Goal: Navigation & Orientation: Find specific page/section

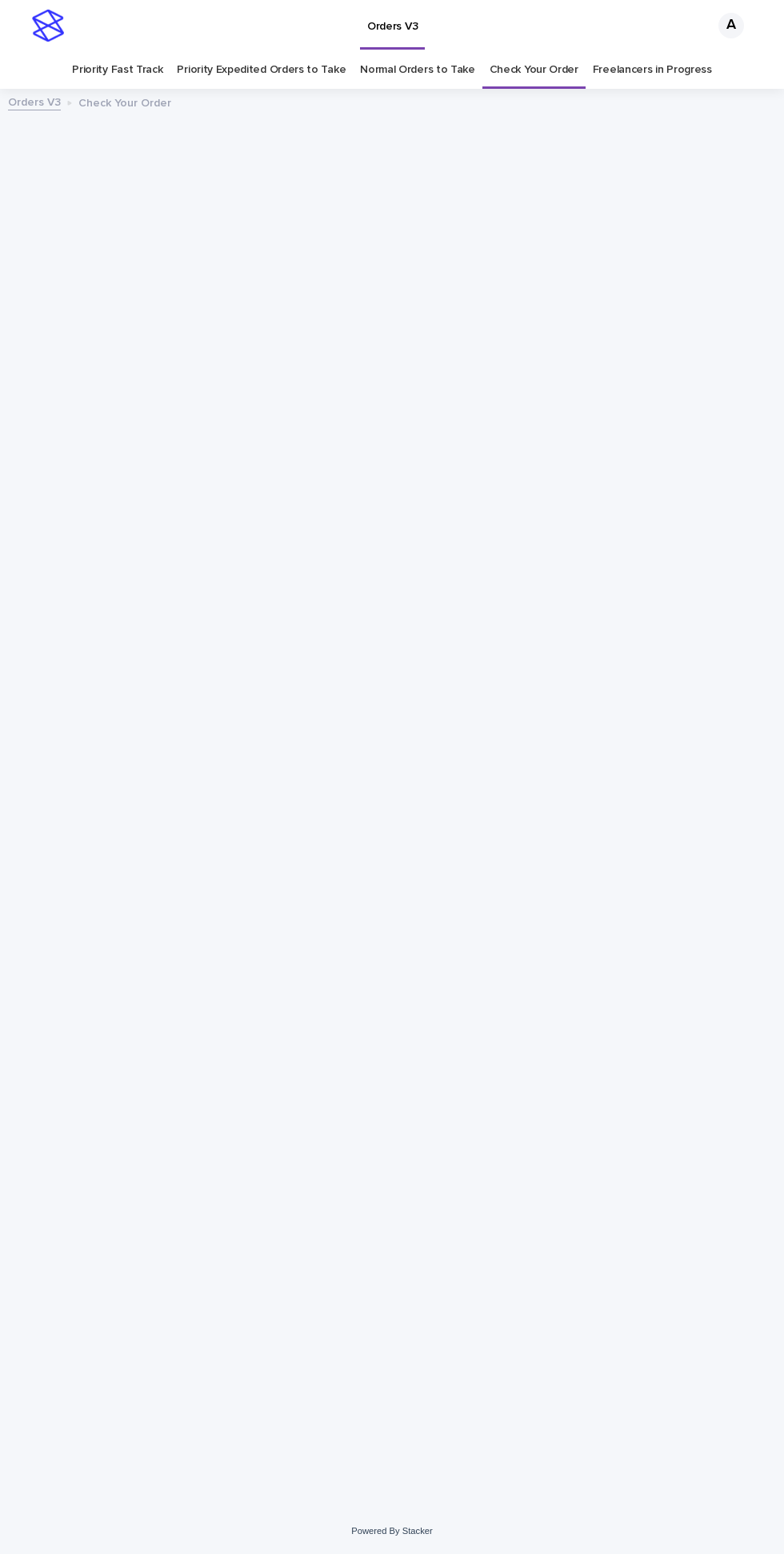
scroll to position [51, 0]
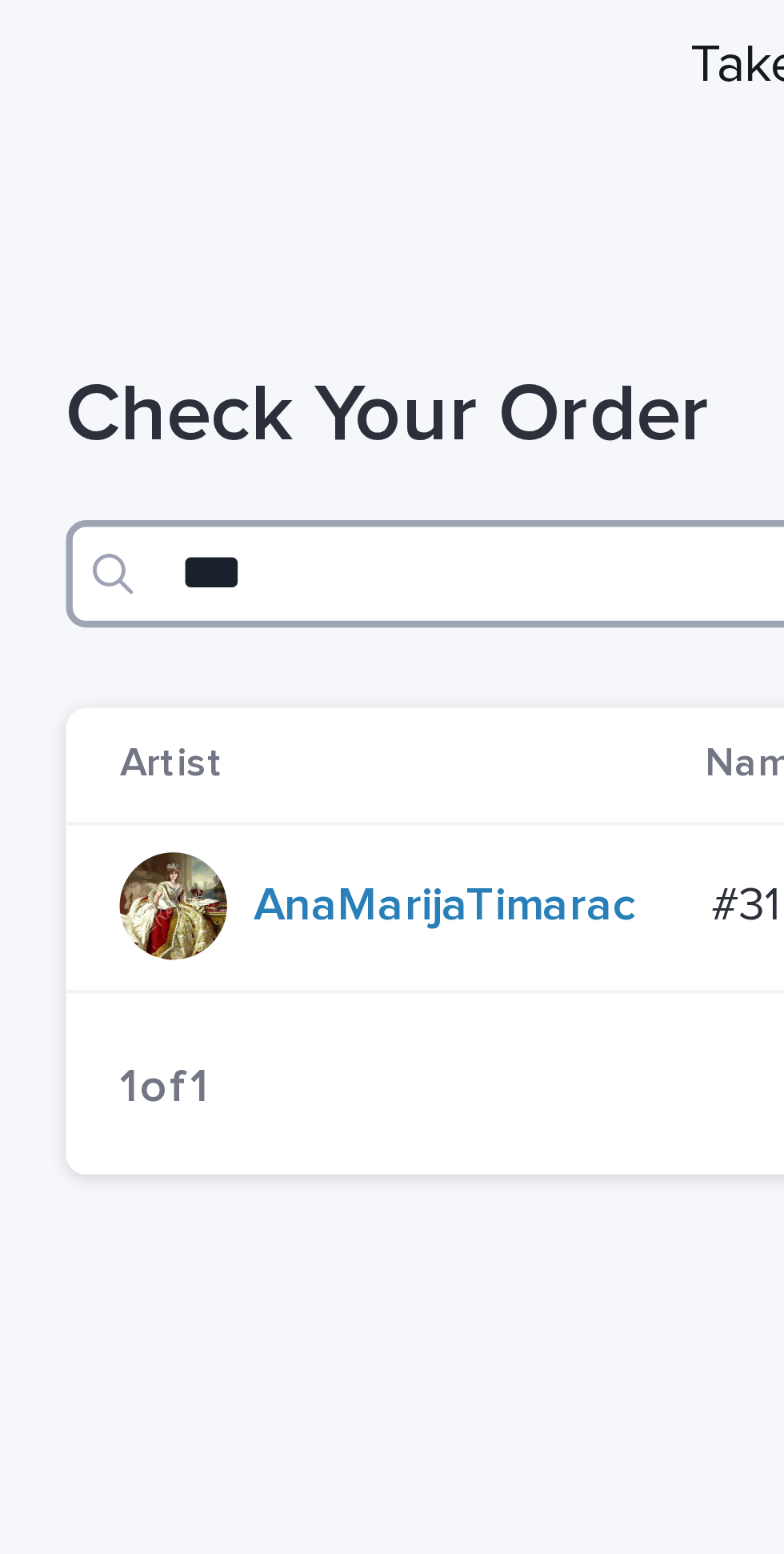
click at [53, 287] on input "***" at bounding box center [392, 299] width 752 height 26
click at [51, 287] on input "***" at bounding box center [392, 299] width 752 height 26
click at [52, 287] on input "***" at bounding box center [392, 299] width 752 height 26
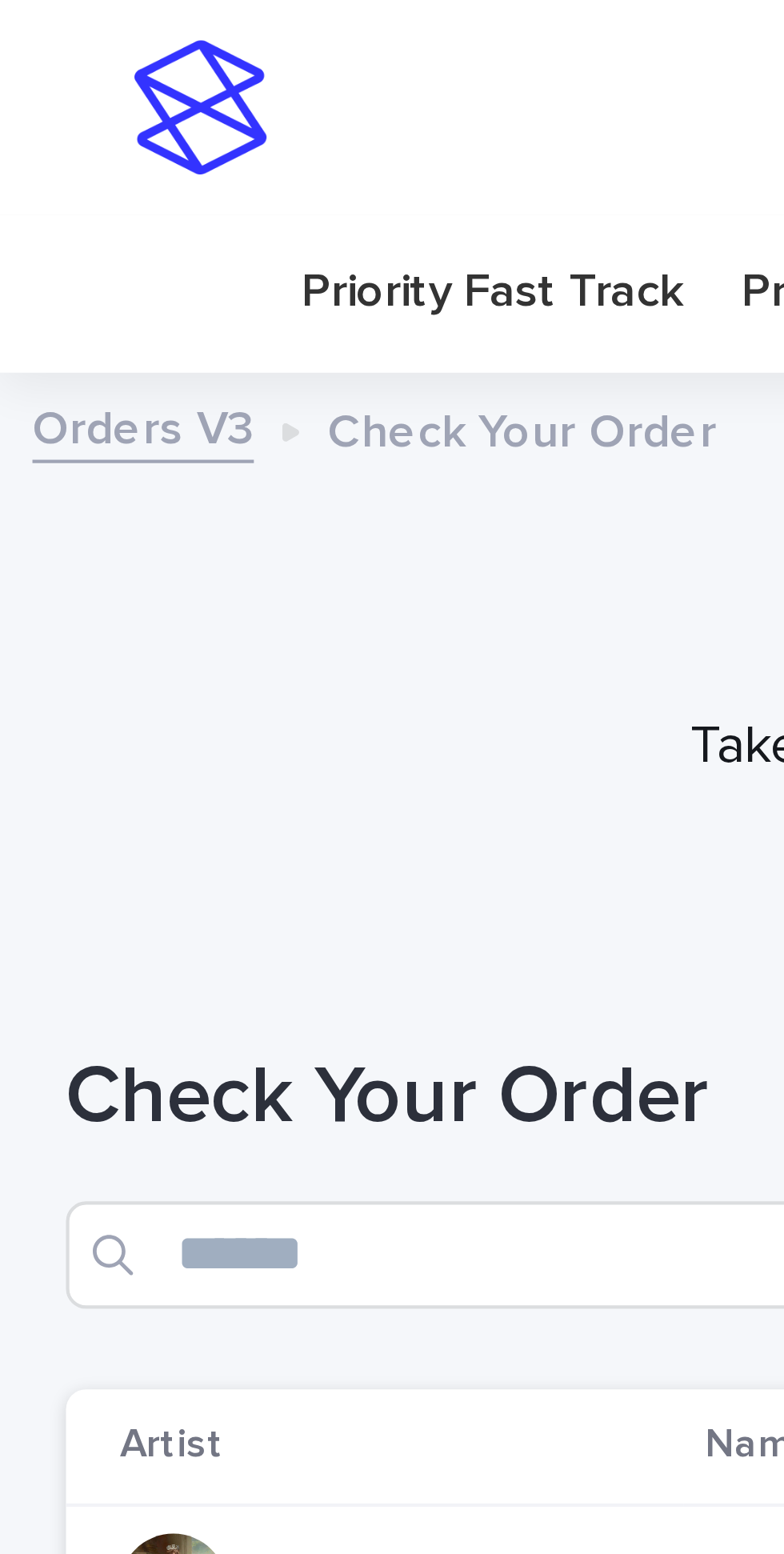
click at [105, 51] on link "Priority Fast Track" at bounding box center [117, 70] width 91 height 37
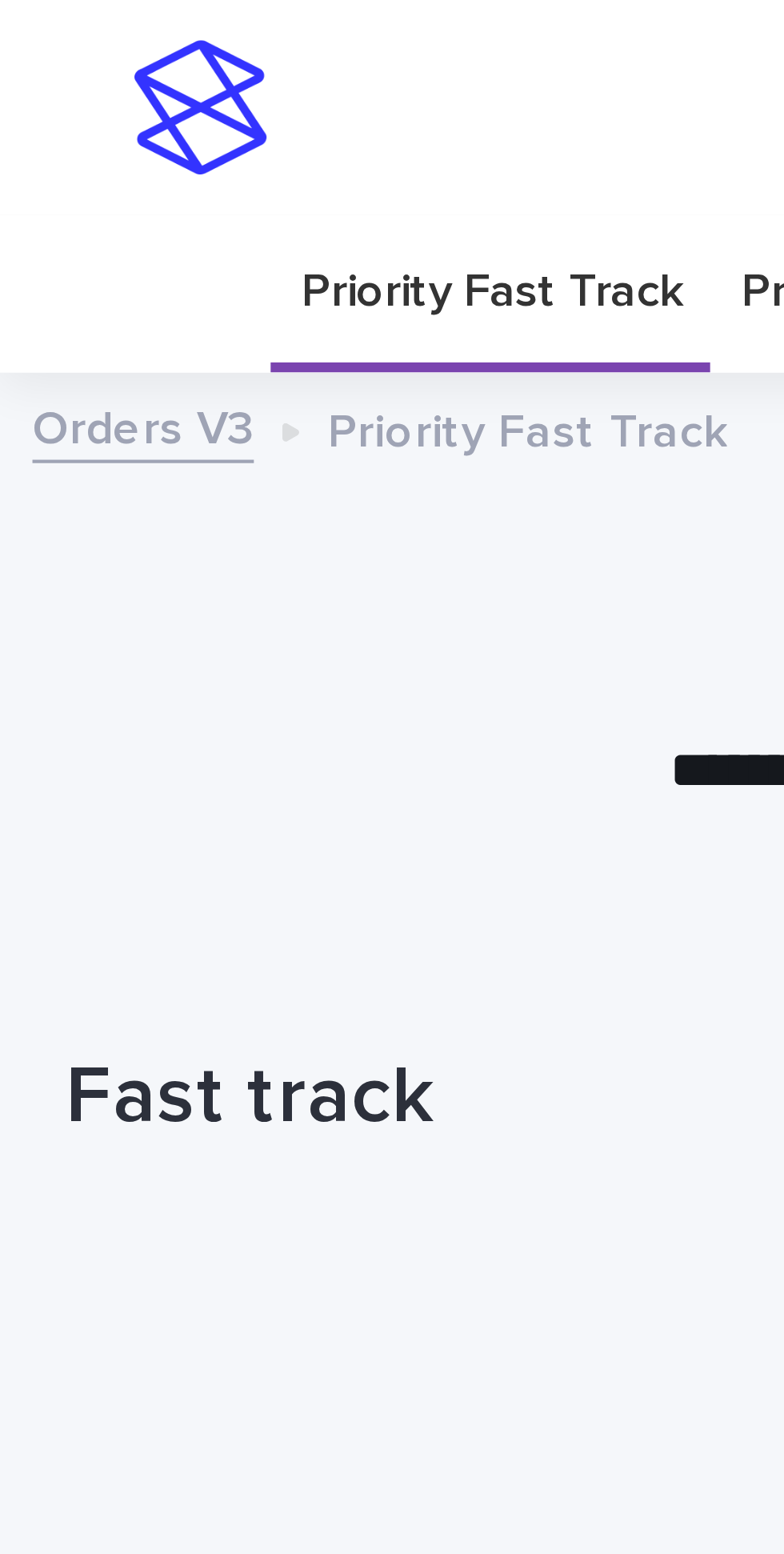
click at [113, 51] on link "Priority Fast Track" at bounding box center [117, 70] width 91 height 37
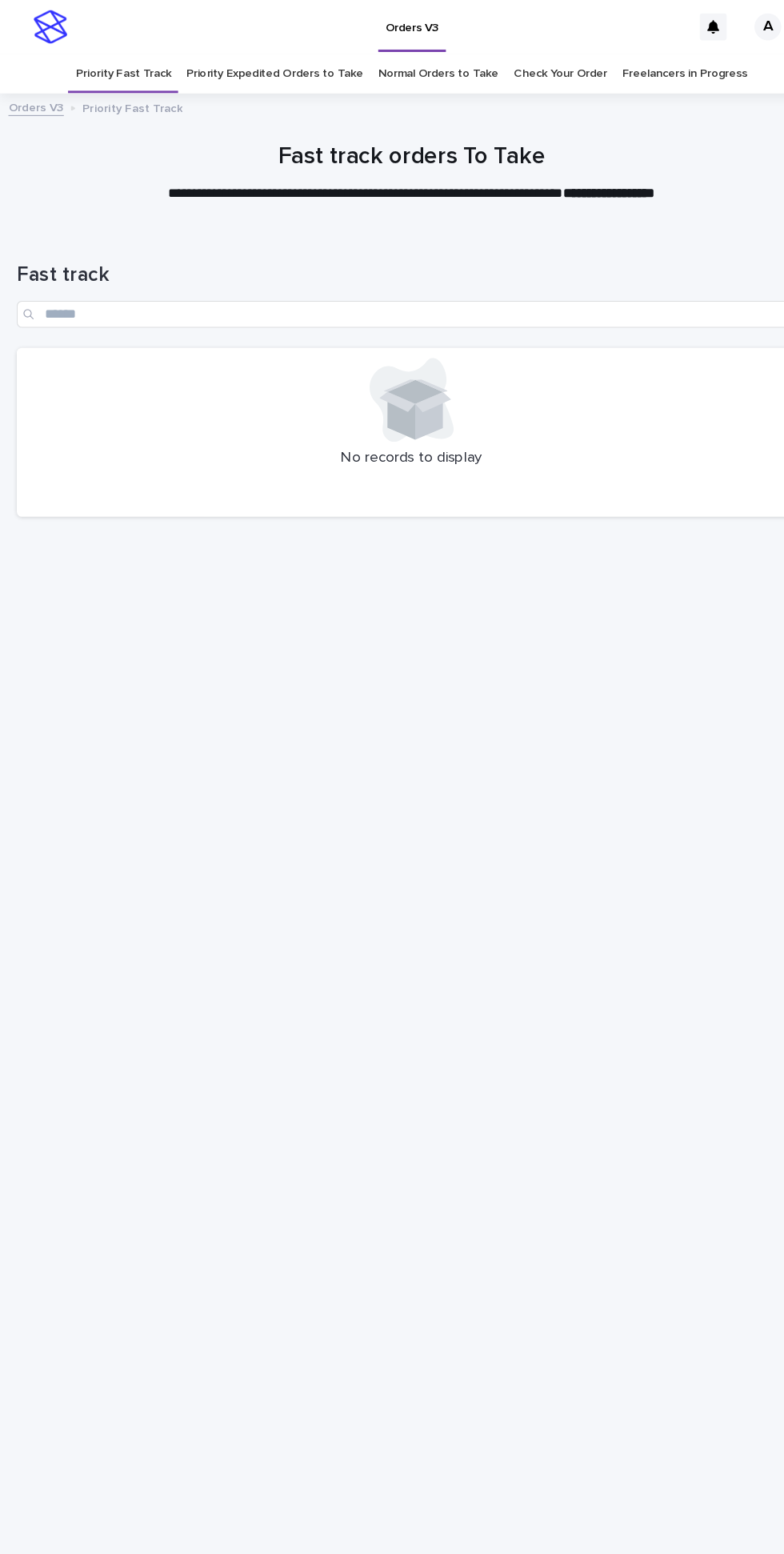
click at [253, 51] on link "Priority Expedited Orders to Take" at bounding box center [261, 70] width 169 height 37
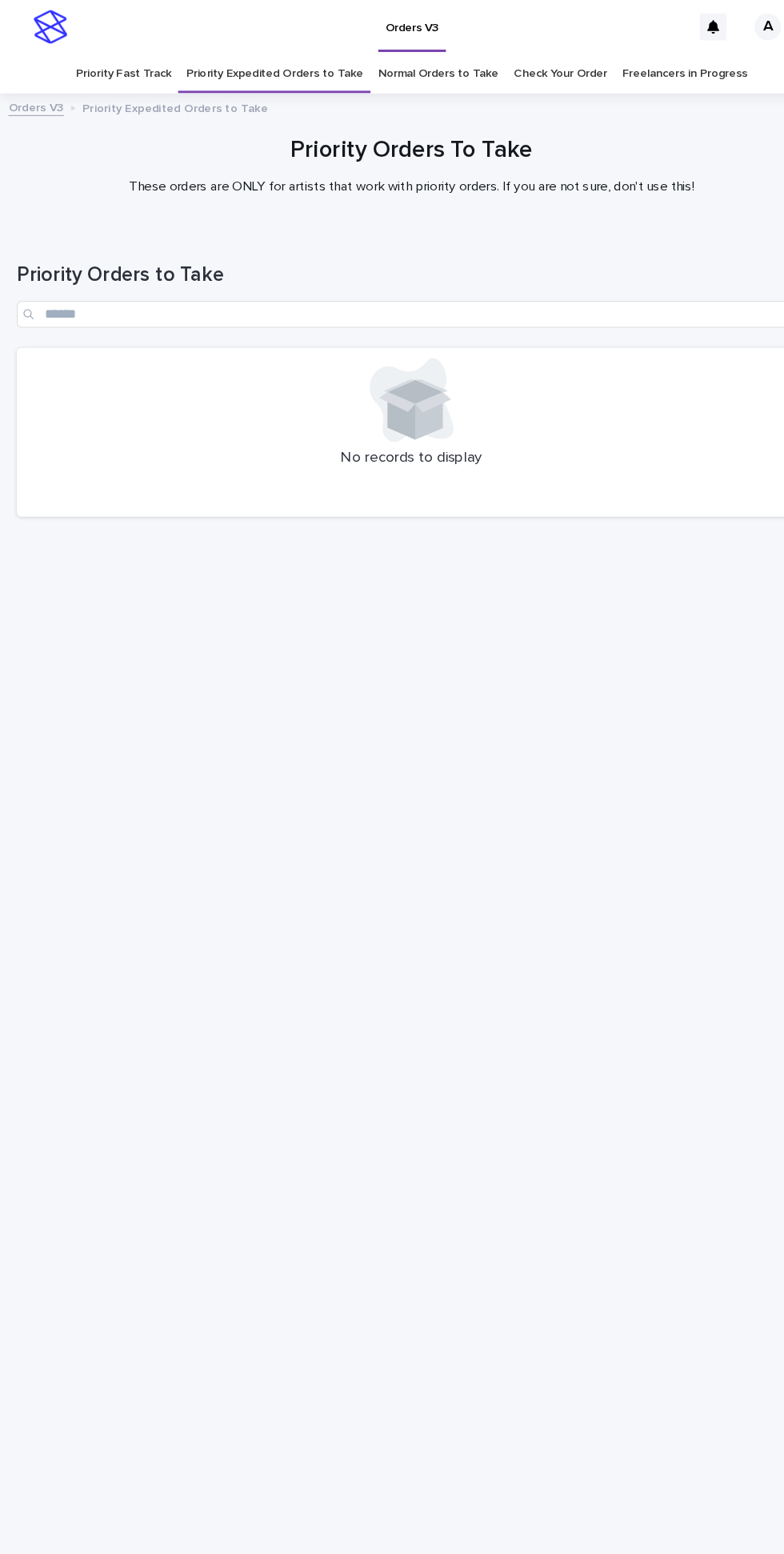
click at [413, 51] on link "Normal Orders to Take" at bounding box center [417, 70] width 115 height 37
click at [125, 51] on link "Priority Fast Track" at bounding box center [117, 70] width 91 height 37
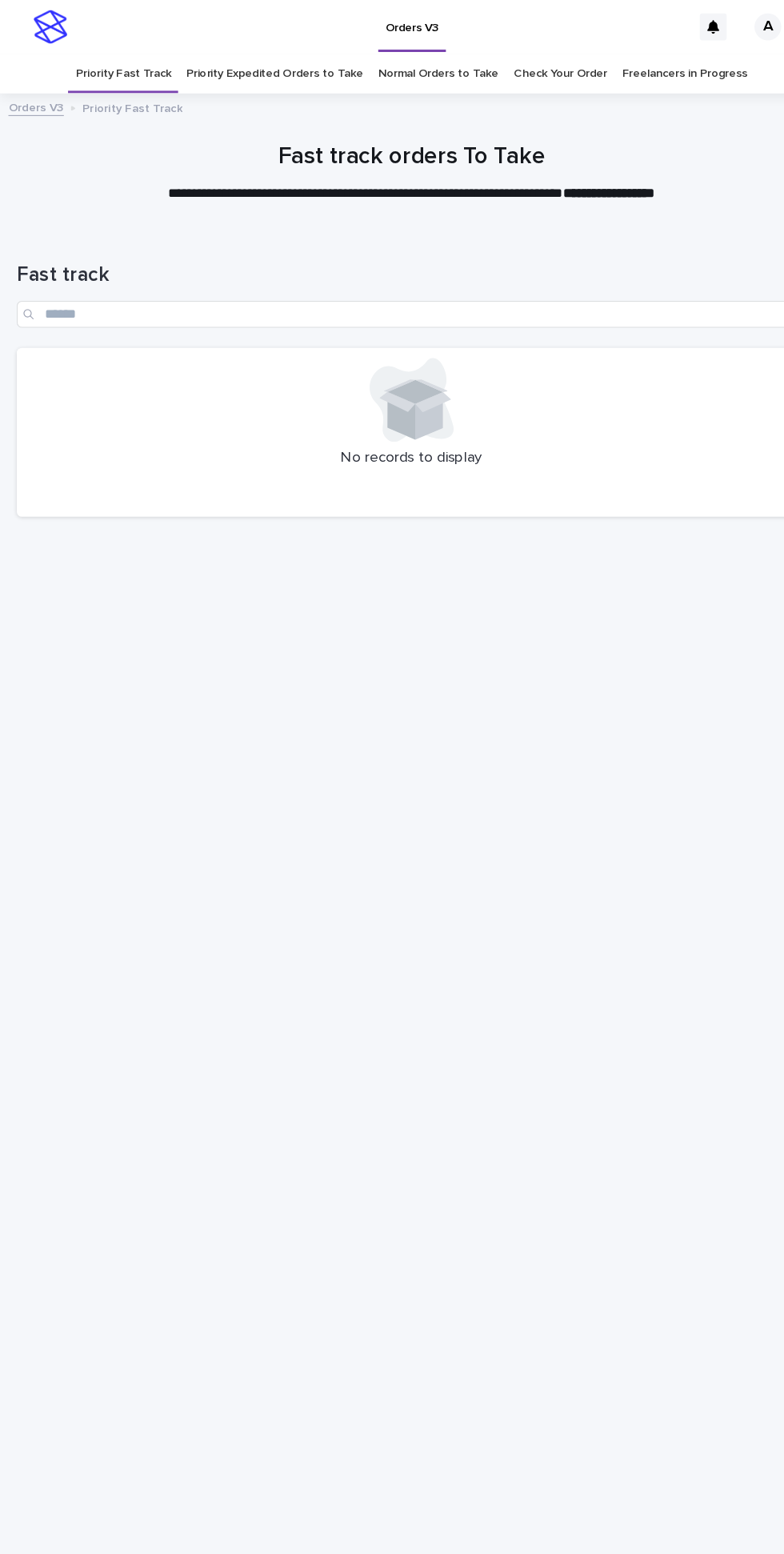
click at [262, 51] on link "Priority Expedited Orders to Take" at bounding box center [261, 70] width 169 height 37
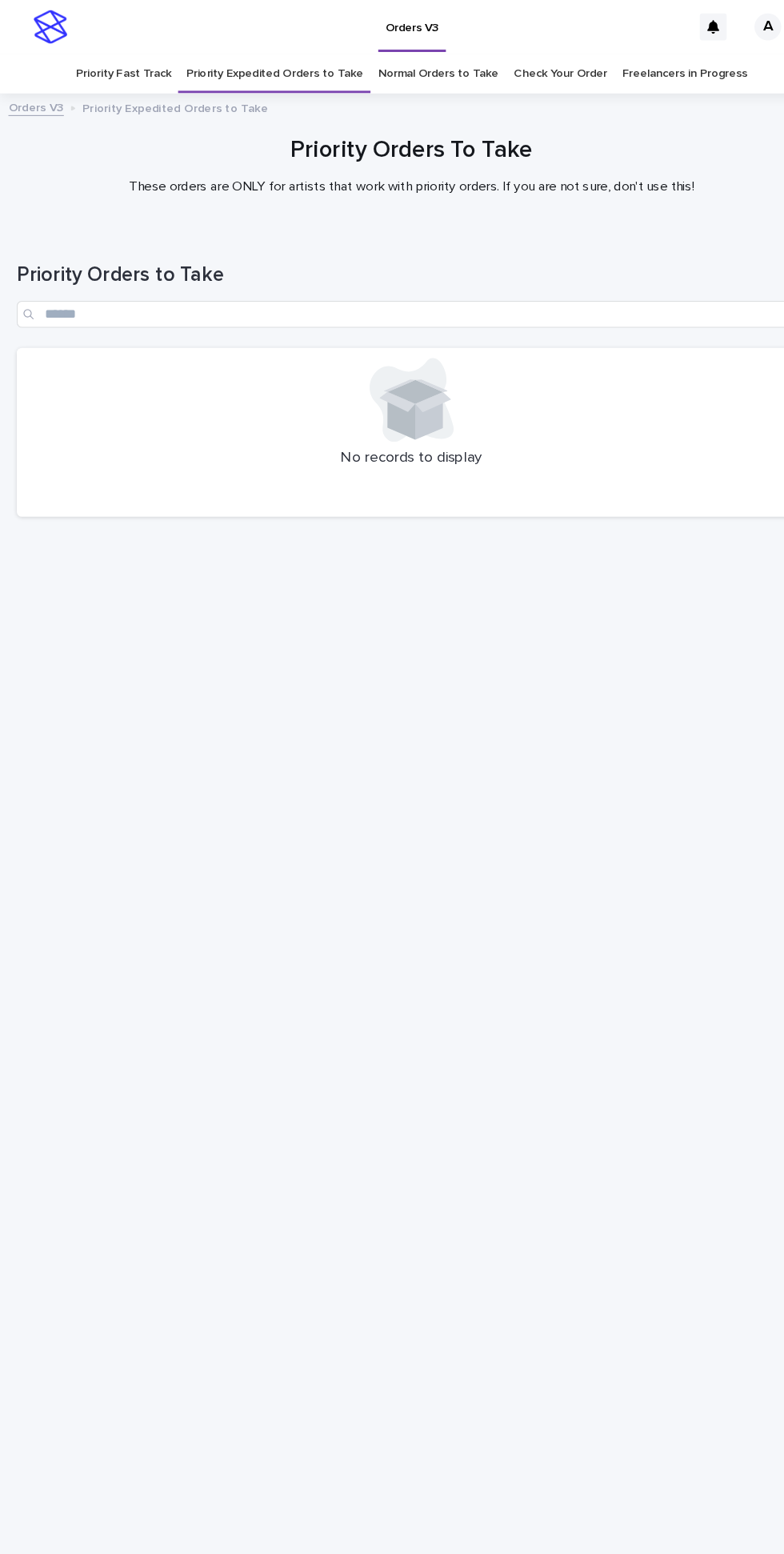
click at [409, 51] on link "Normal Orders to Take" at bounding box center [417, 70] width 115 height 37
click at [131, 51] on link "Priority Fast Track" at bounding box center [117, 70] width 91 height 37
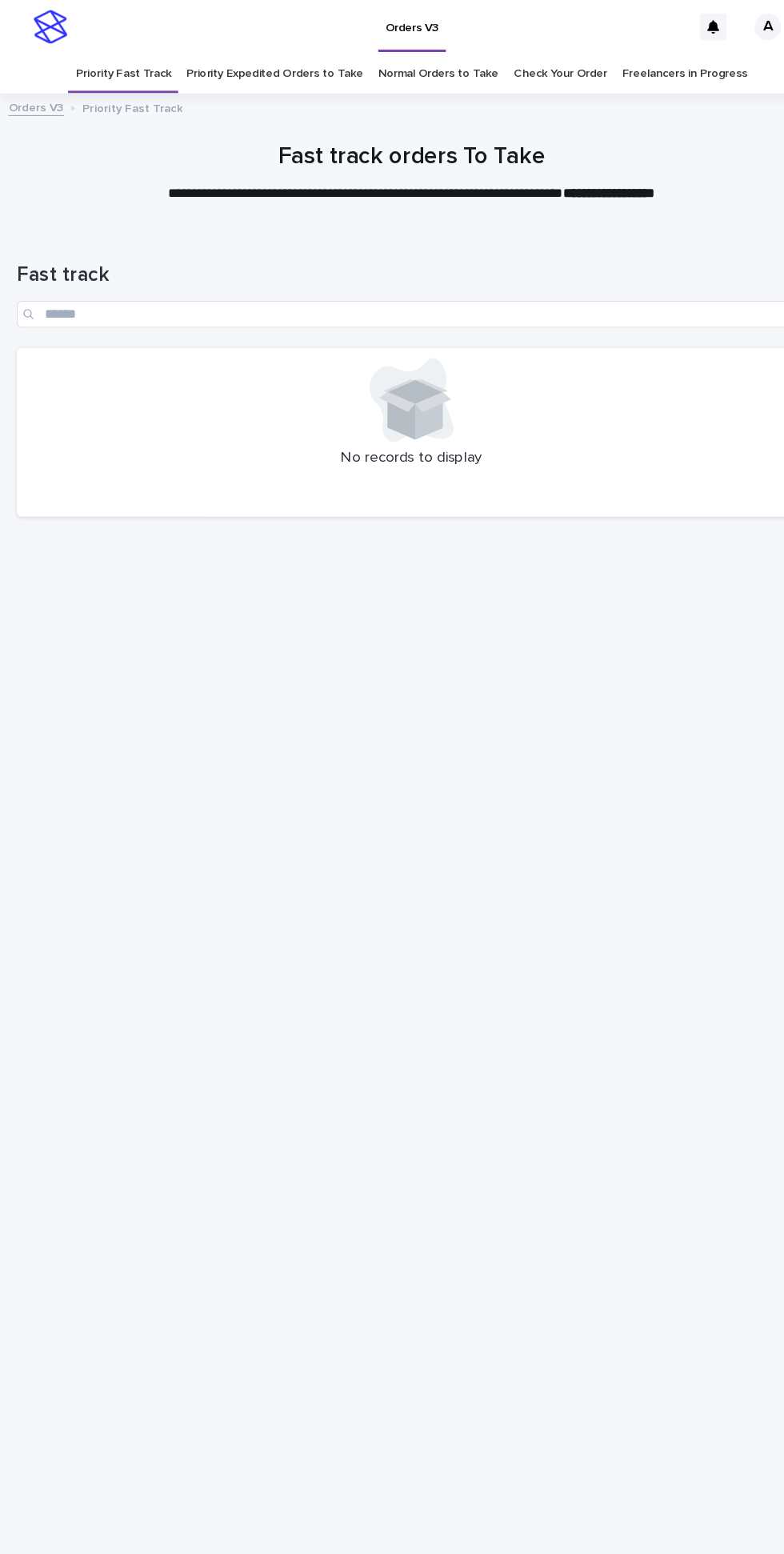
click at [249, 51] on link "Priority Expedited Orders to Take" at bounding box center [261, 70] width 169 height 37
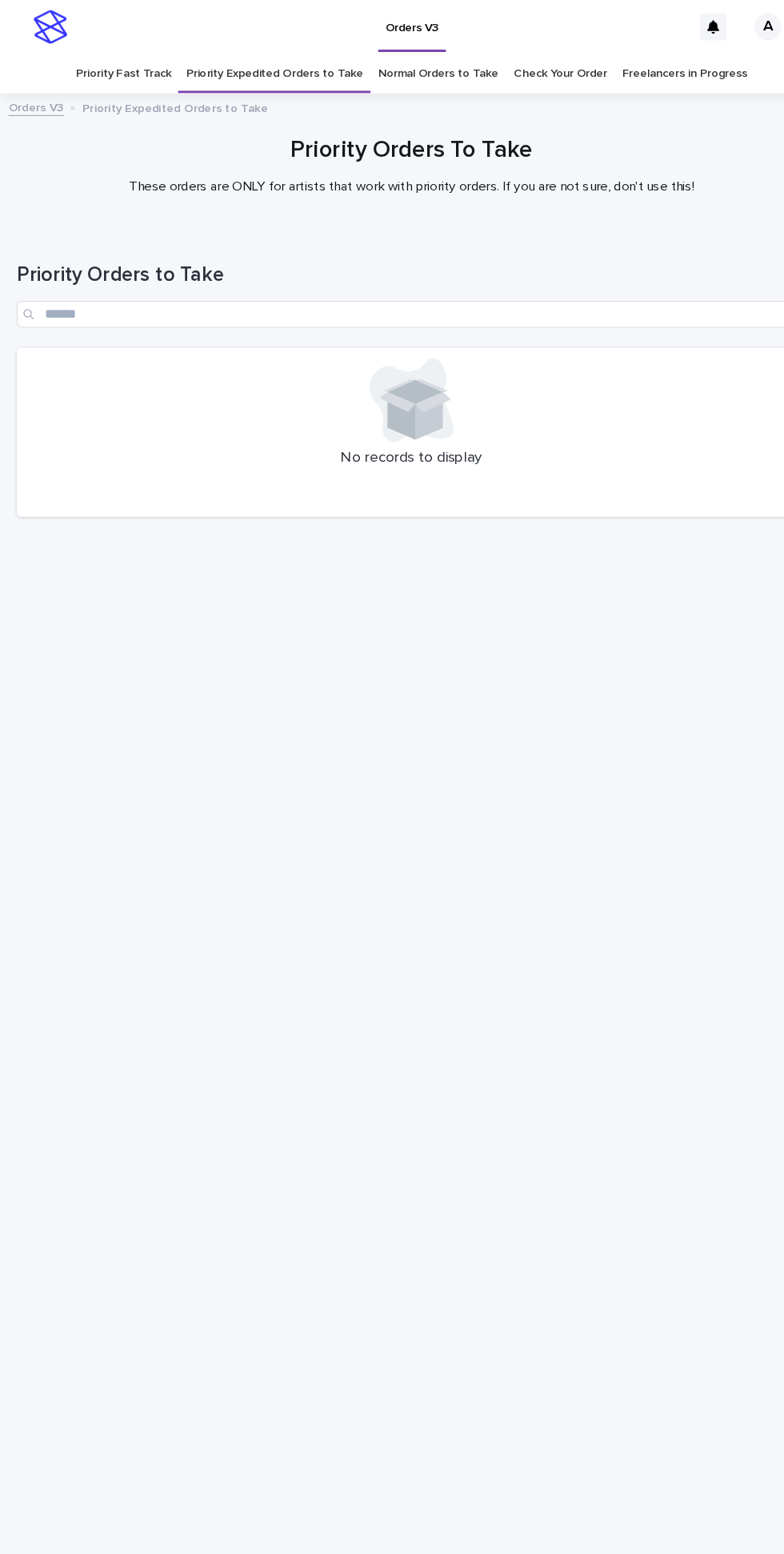
click at [426, 51] on link "Normal Orders to Take" at bounding box center [417, 70] width 115 height 37
click at [108, 51] on link "Priority Fast Track" at bounding box center [117, 70] width 91 height 37
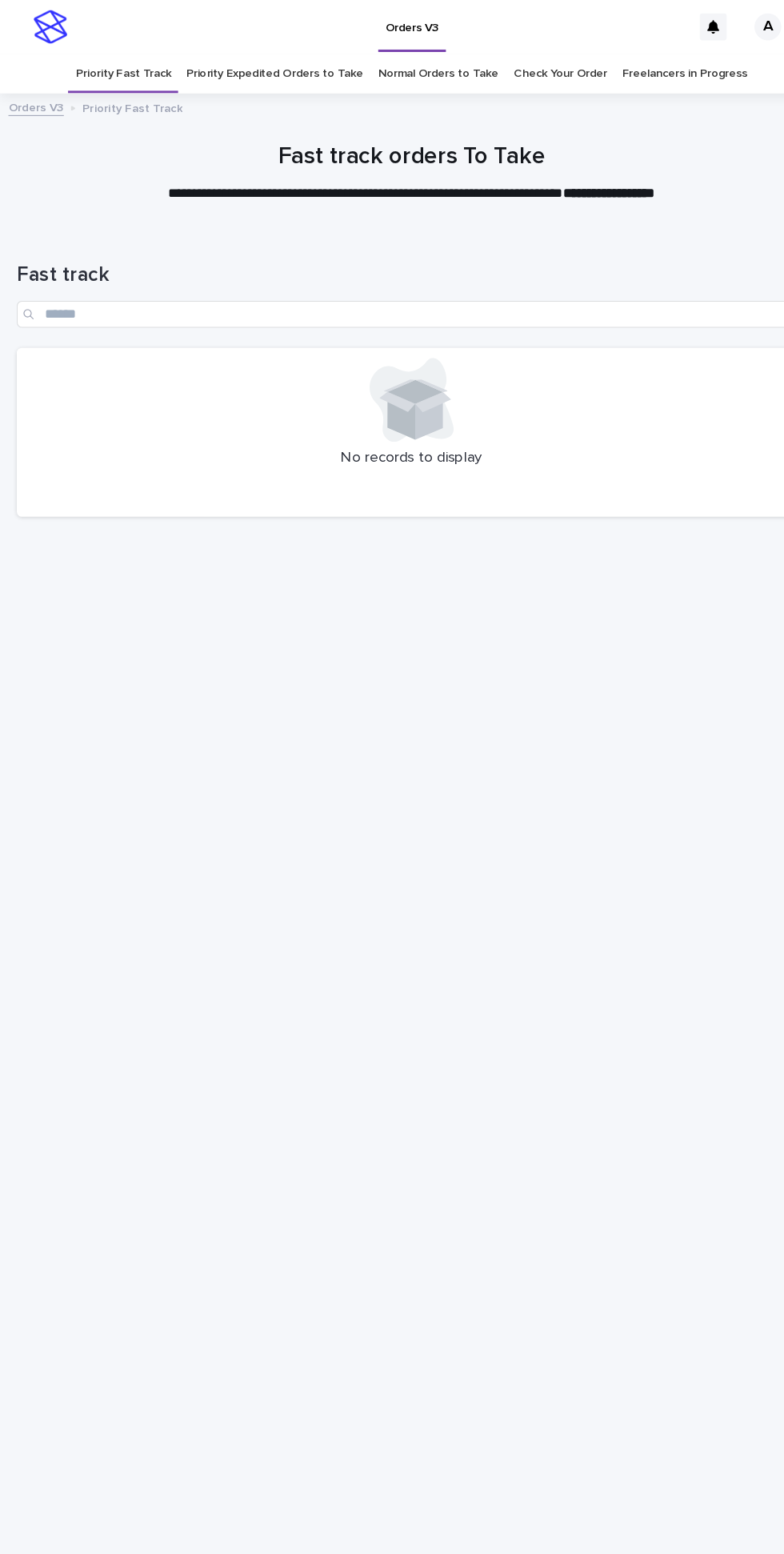
click at [267, 51] on link "Priority Expedited Orders to Take" at bounding box center [261, 70] width 169 height 37
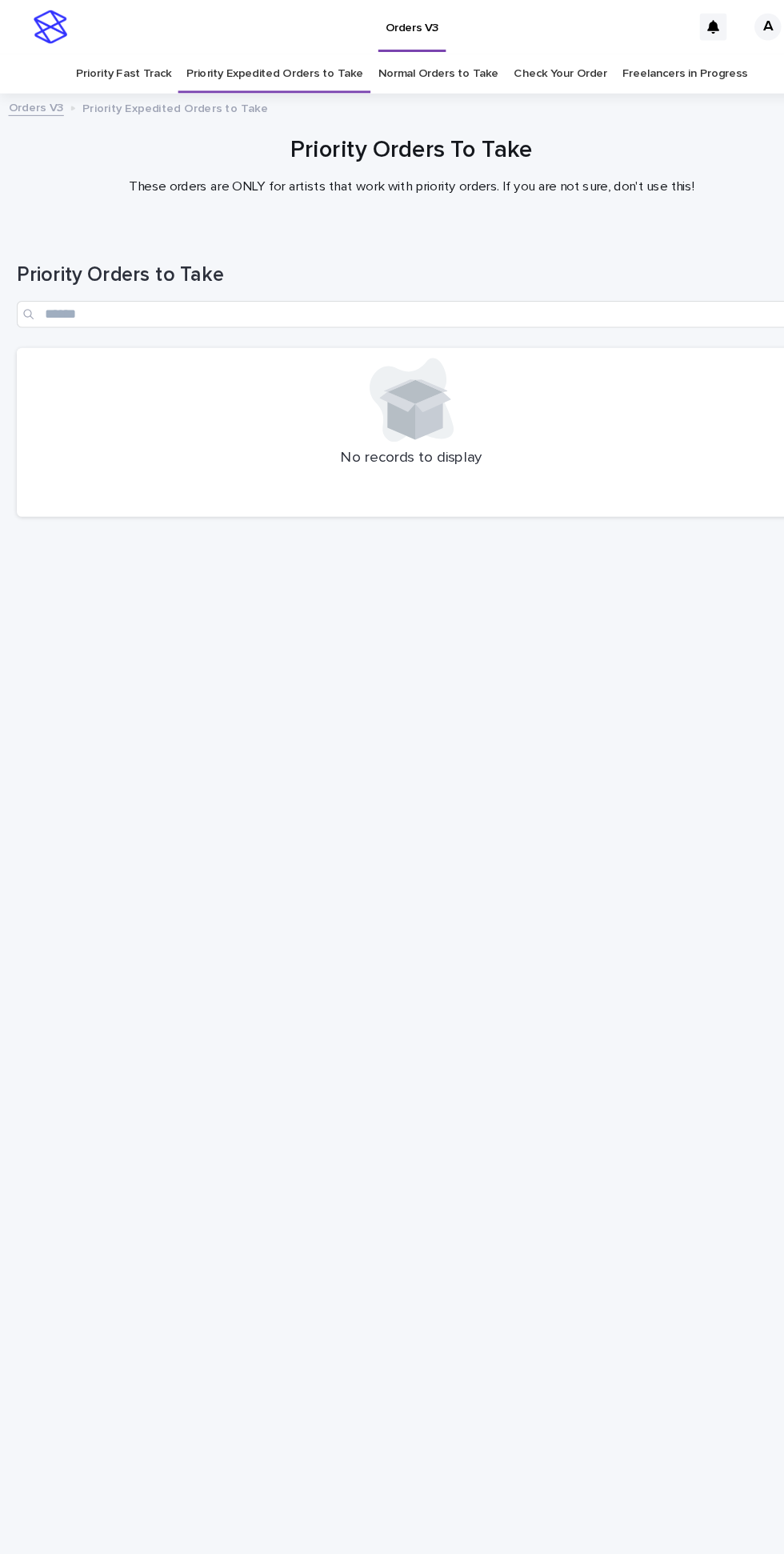
click at [428, 51] on link "Normal Orders to Take" at bounding box center [417, 70] width 115 height 37
click at [125, 51] on link "Priority Fast Track" at bounding box center [117, 70] width 91 height 37
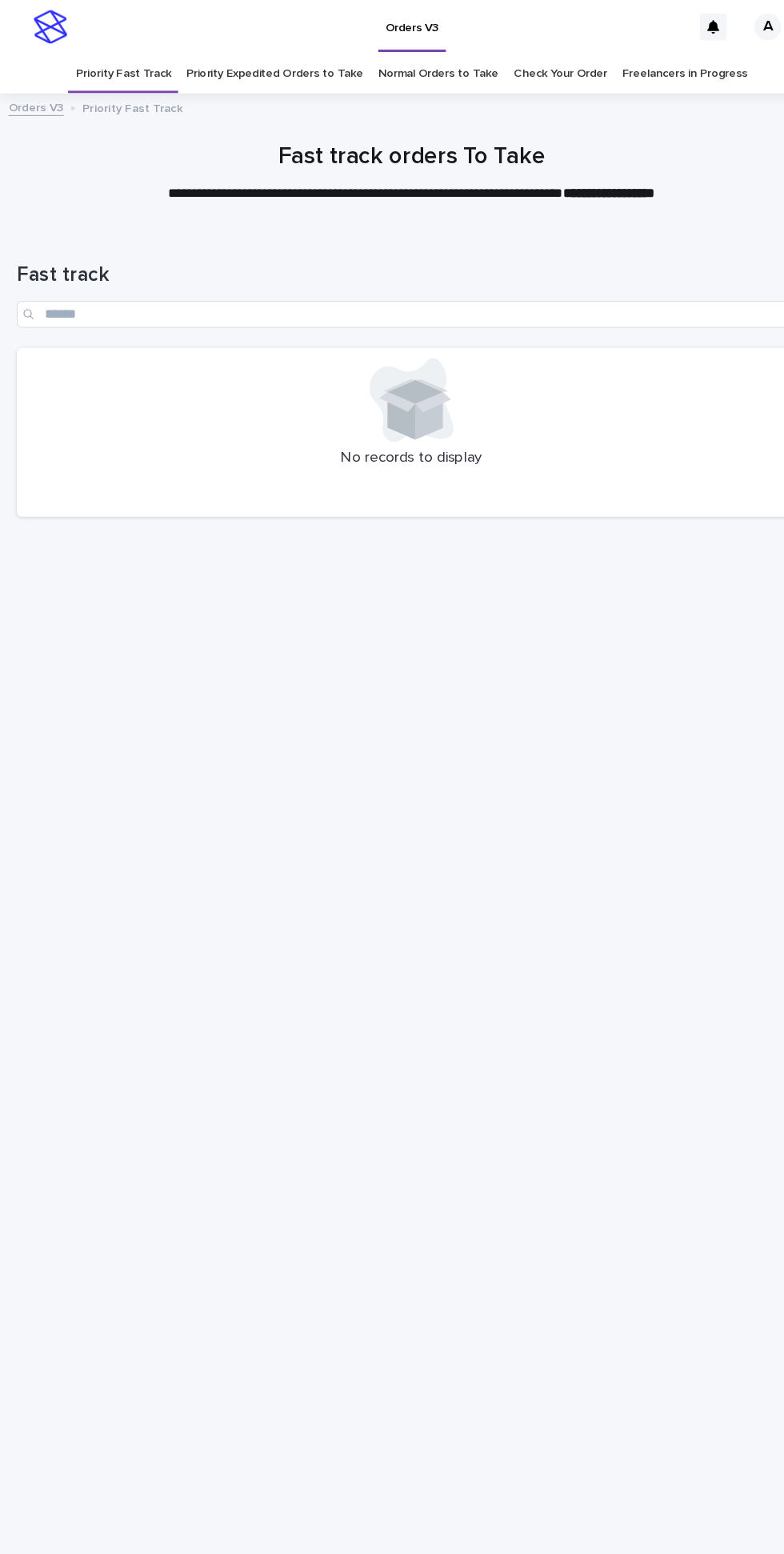
click at [268, 51] on link "Priority Expedited Orders to Take" at bounding box center [261, 70] width 169 height 37
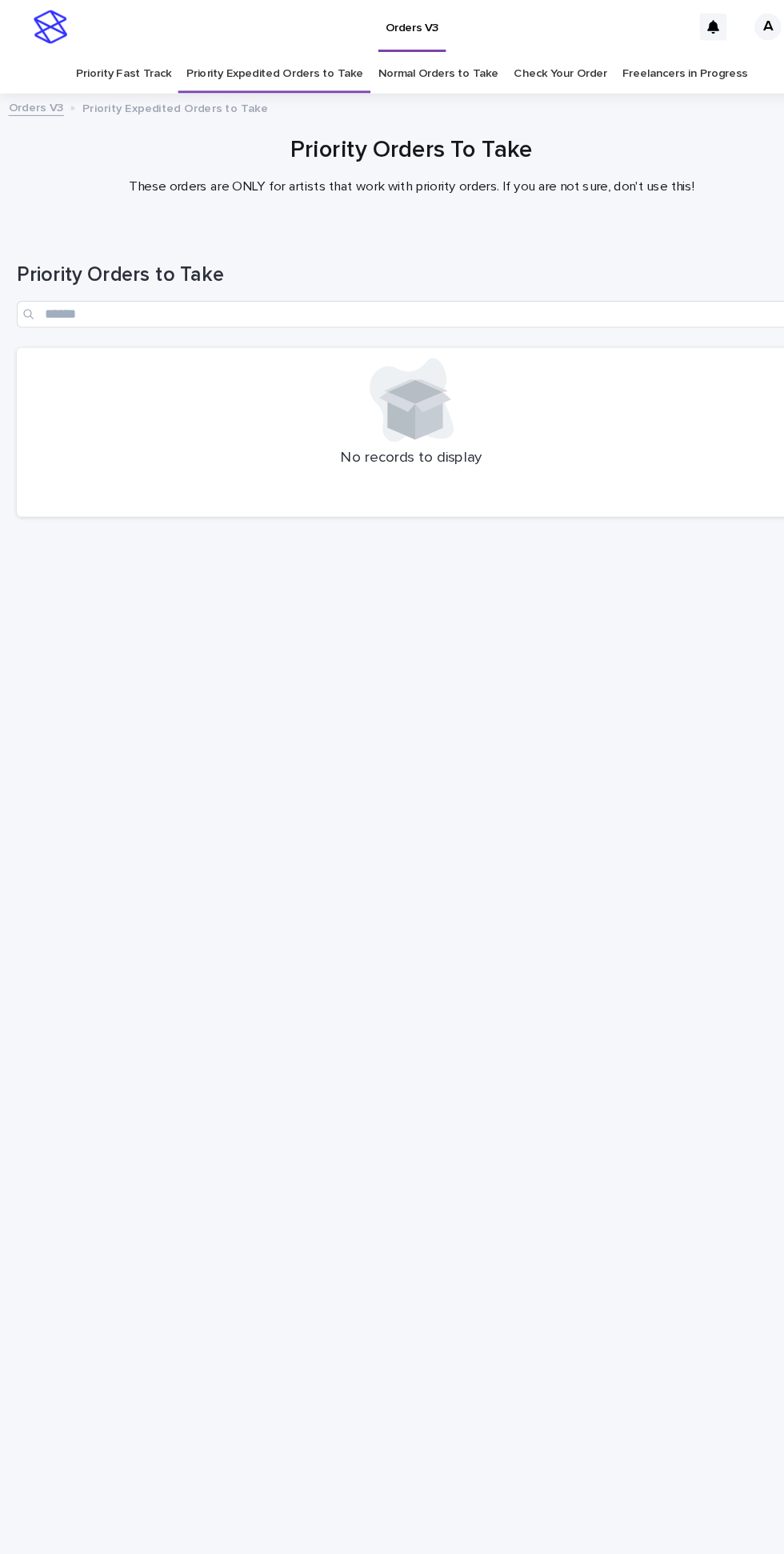
click at [428, 51] on link "Normal Orders to Take" at bounding box center [417, 70] width 115 height 37
click at [114, 93] on p "Normal Orders to Take" at bounding box center [138, 102] width 120 height 18
click at [246, 51] on link "Priority Expedited Orders to Take" at bounding box center [261, 70] width 169 height 37
click at [132, 51] on link "Priority Fast Track" at bounding box center [117, 70] width 91 height 37
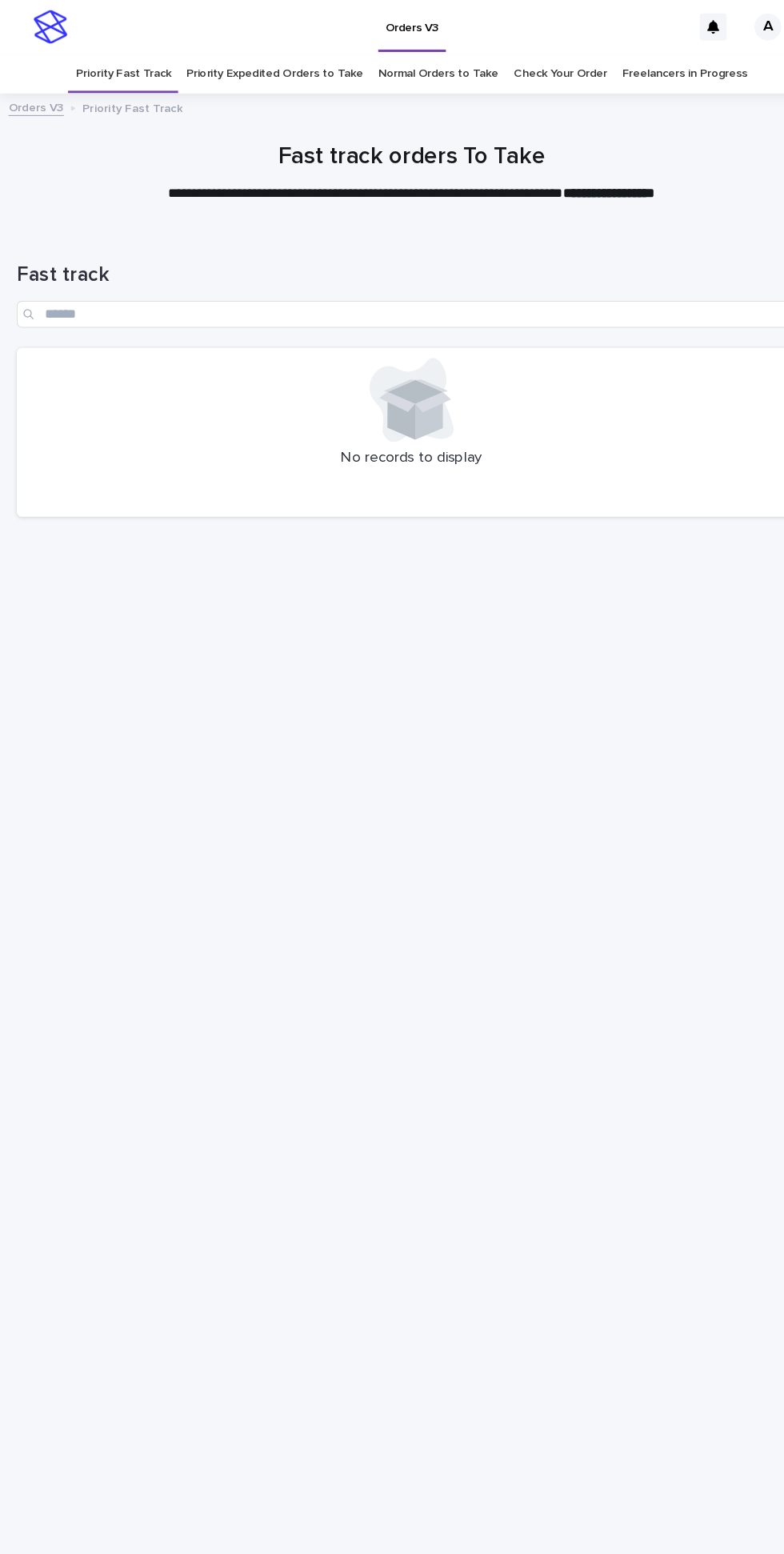
click at [417, 51] on link "Normal Orders to Take" at bounding box center [417, 70] width 115 height 37
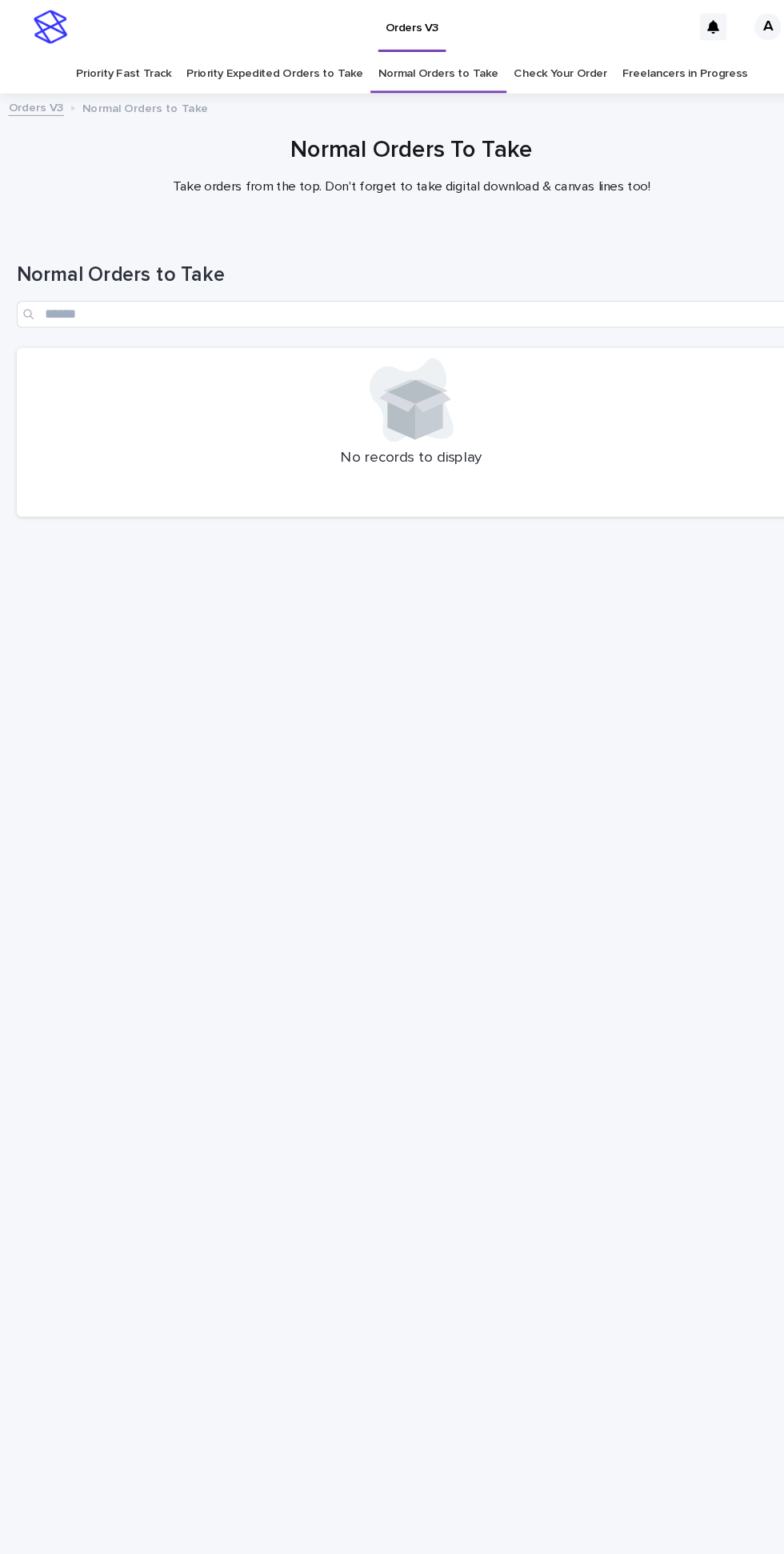
click at [282, 51] on link "Priority Expedited Orders to Take" at bounding box center [261, 70] width 169 height 37
click at [533, 51] on link "Check Your Order" at bounding box center [534, 70] width 89 height 37
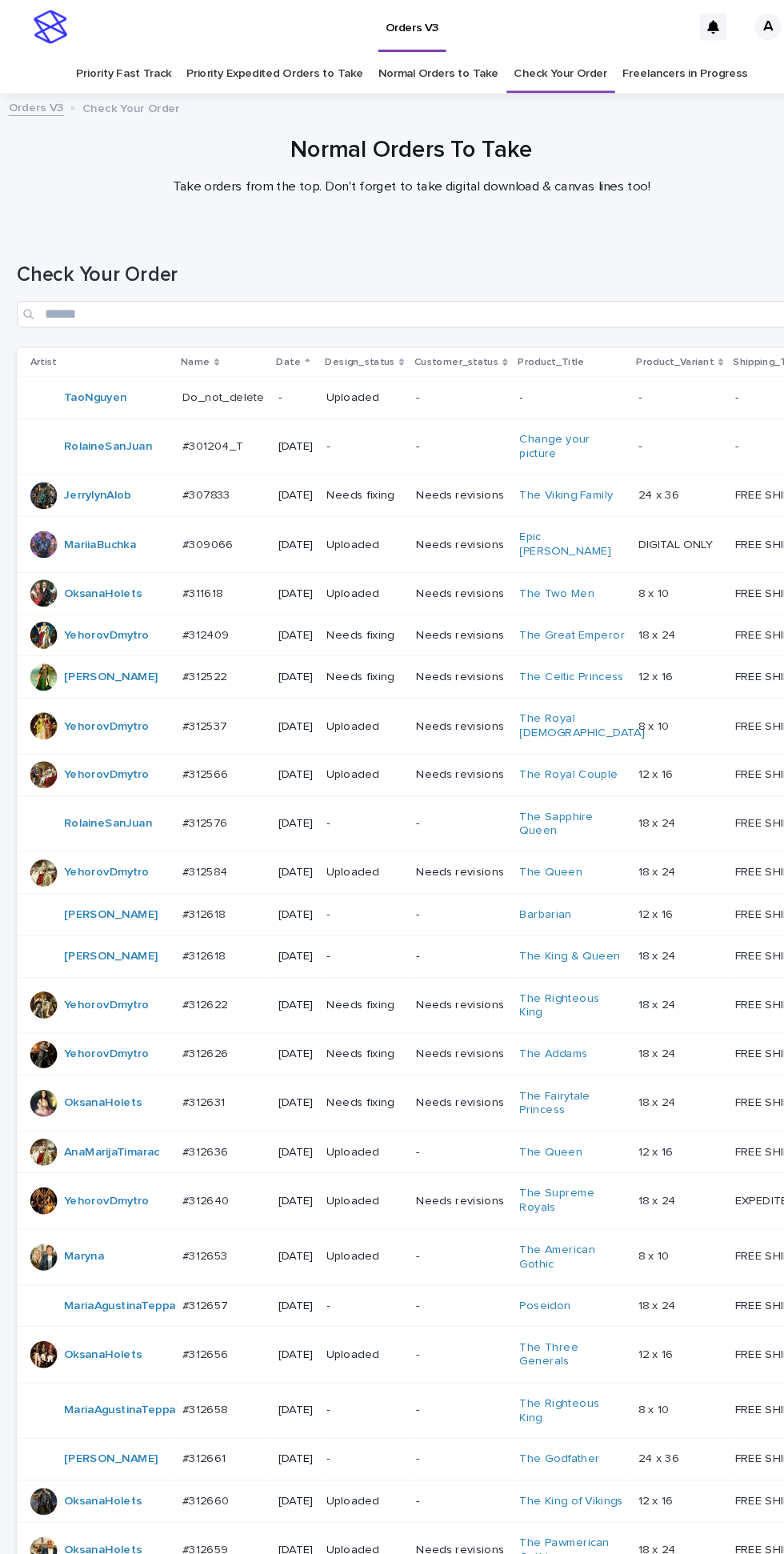
scroll to position [474, 0]
